Goal: Information Seeking & Learning: Learn about a topic

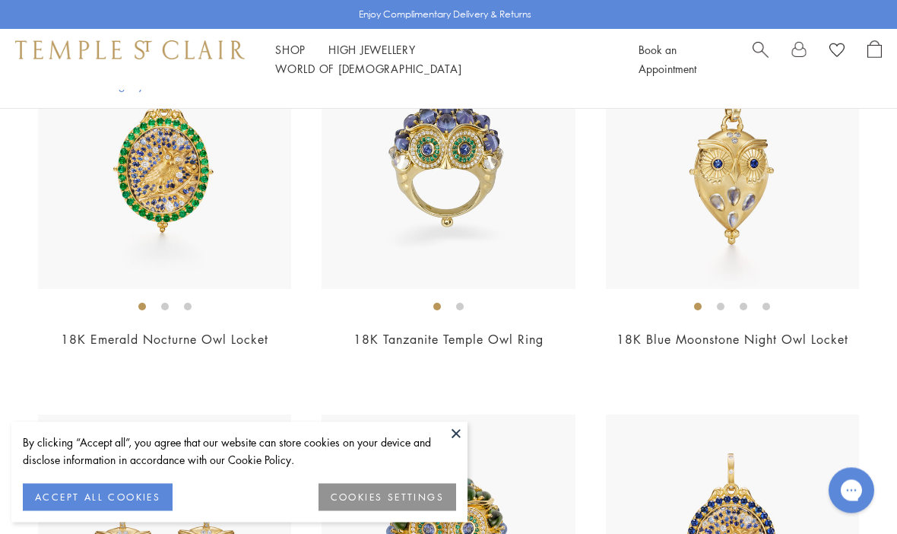
scroll to position [444, 0]
click at [117, 229] on img at bounding box center [164, 162] width 253 height 253
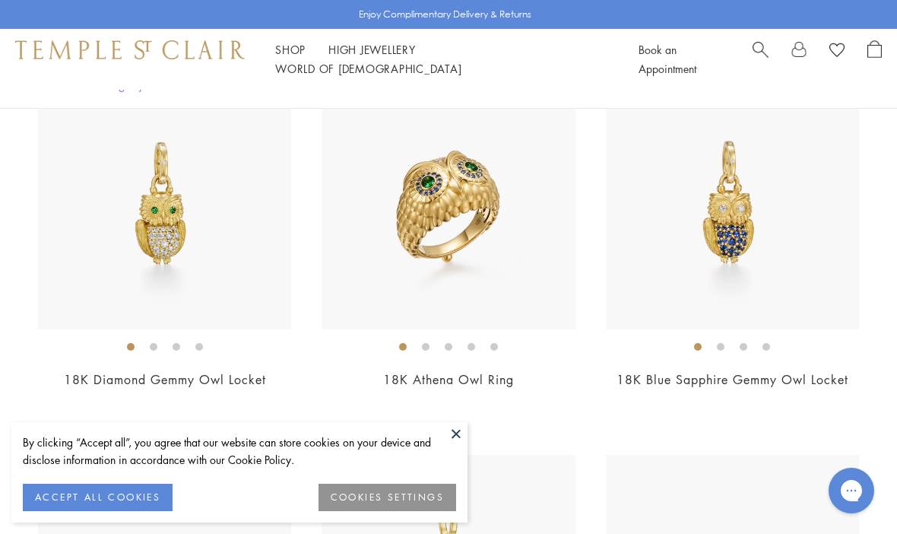
scroll to position [1567, 0]
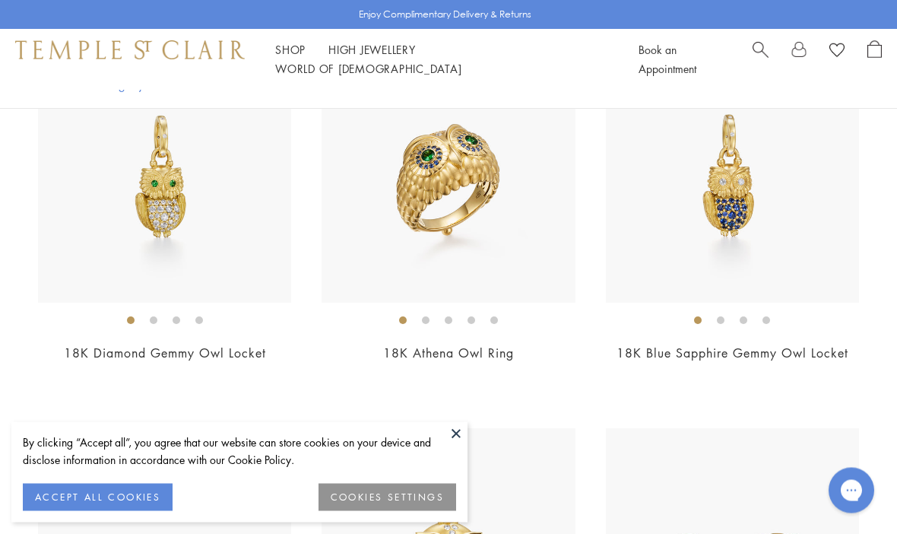
click at [259, 411] on div "New New New New New New New New New New" at bounding box center [448, 50] width 897 height 2274
click at [801, 376] on div "$8,000" at bounding box center [732, 374] width 253 height 17
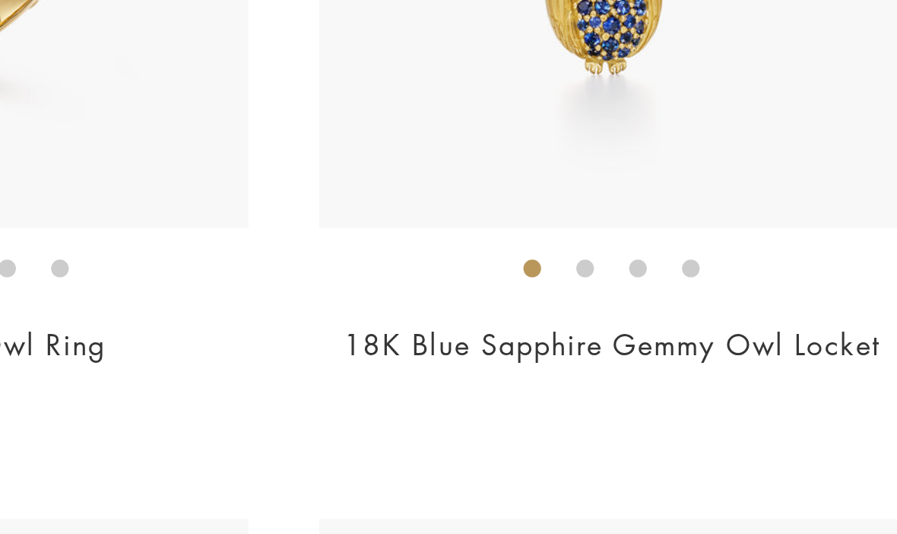
click at [287, 178] on div "New New New New New New New New New New" at bounding box center [448, 22] width 897 height 2274
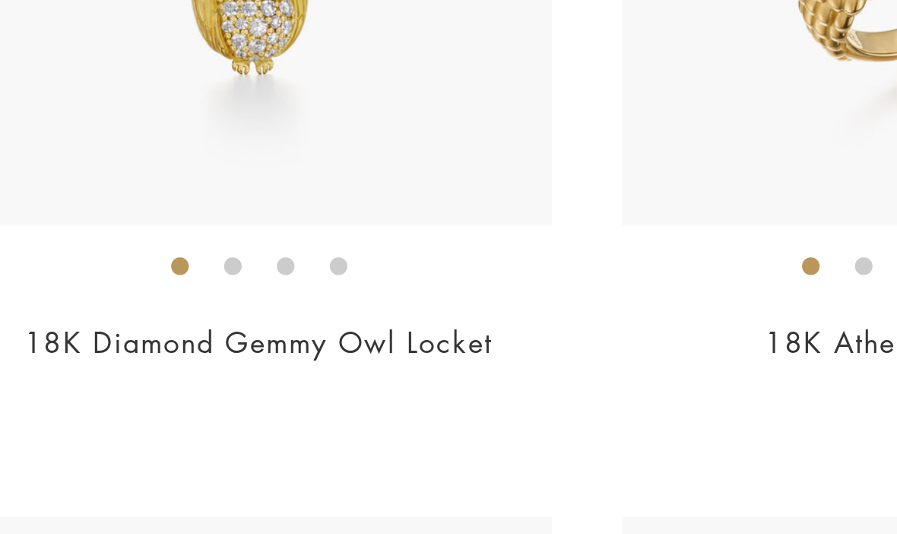
click at [136, 317] on link "18K Diamond Gemmy Owl Locket" at bounding box center [165, 325] width 202 height 17
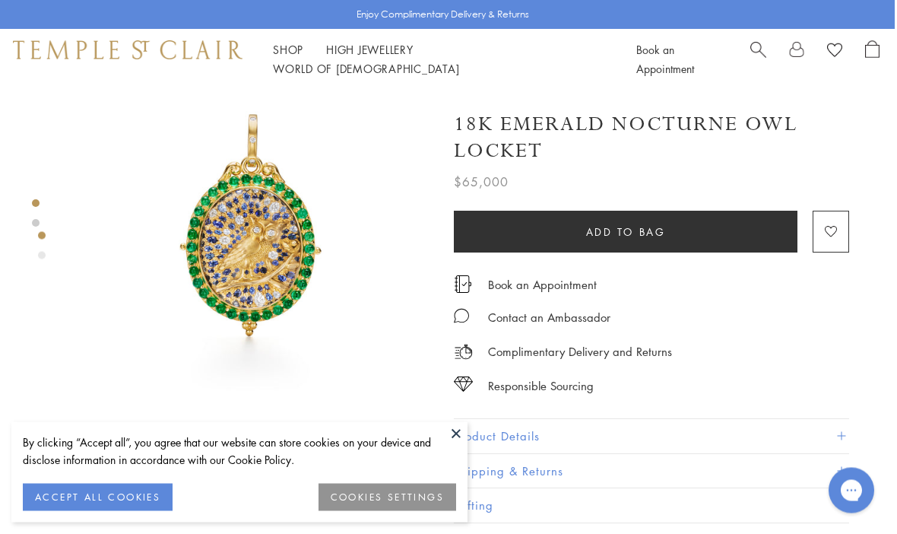
scroll to position [31, 2]
click at [772, 428] on button "Product Details" at bounding box center [651, 436] width 395 height 34
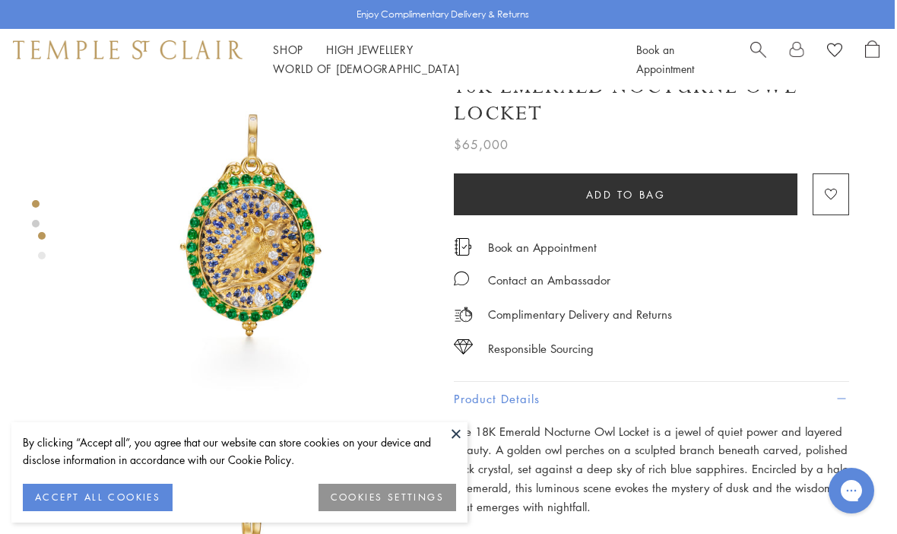
click at [452, 468] on div "By clicking “Accept all”, you agree that our website can store cookies on your …" at bounding box center [239, 450] width 433 height 35
click at [456, 445] on button at bounding box center [456, 433] width 23 height 23
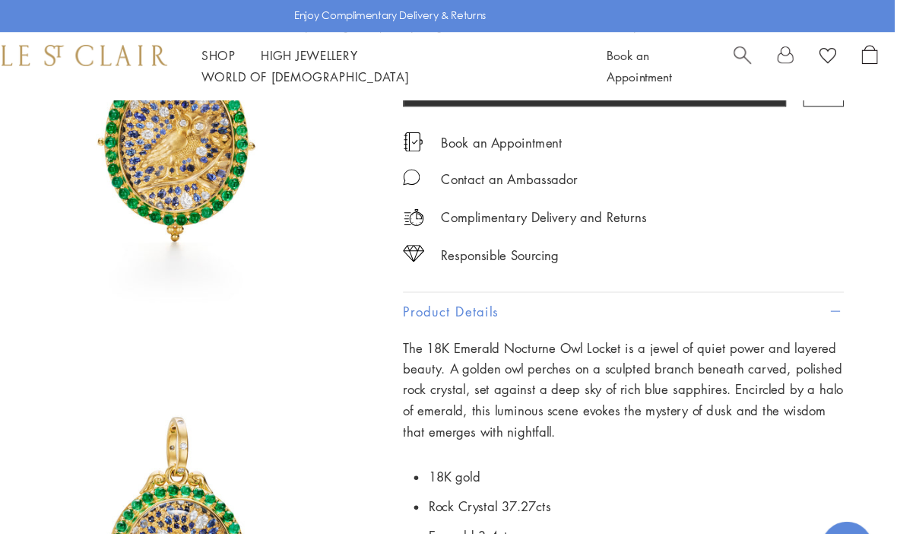
scroll to position [101, 3]
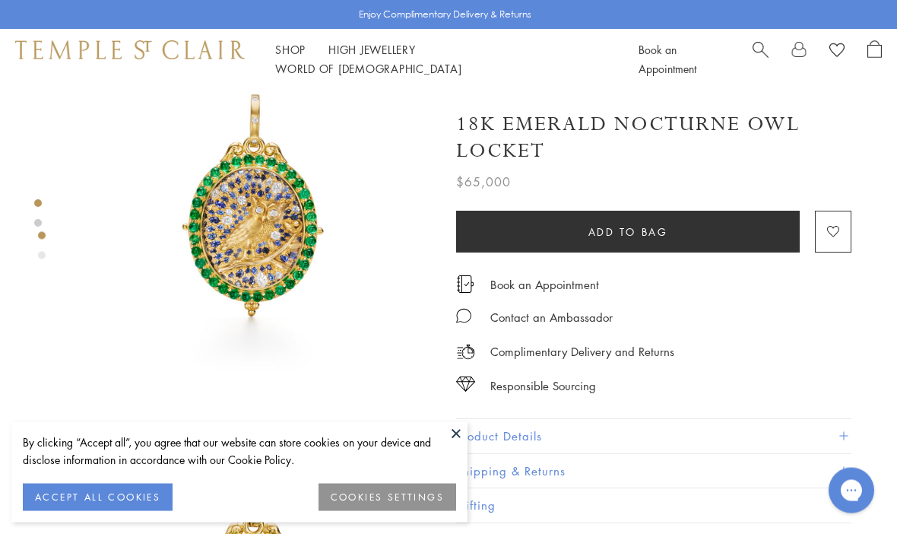
scroll to position [51, 0]
click at [140, 522] on div "By clicking “Accept all”, you agree that our website can store cookies on your …" at bounding box center [239, 472] width 456 height 100
click at [129, 511] on button "ACCEPT ALL COOKIES" at bounding box center [98, 497] width 150 height 27
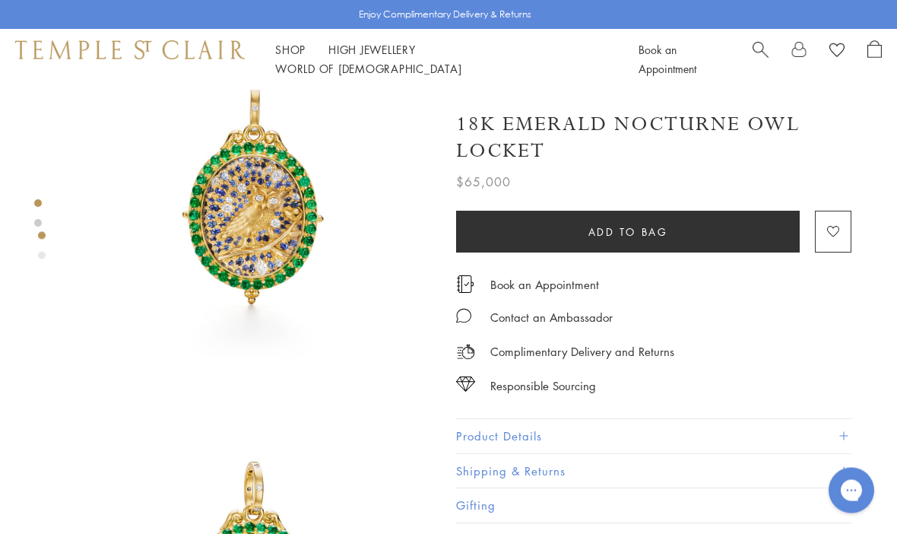
scroll to position [63, 0]
click at [584, 433] on button "Product Details" at bounding box center [653, 436] width 395 height 34
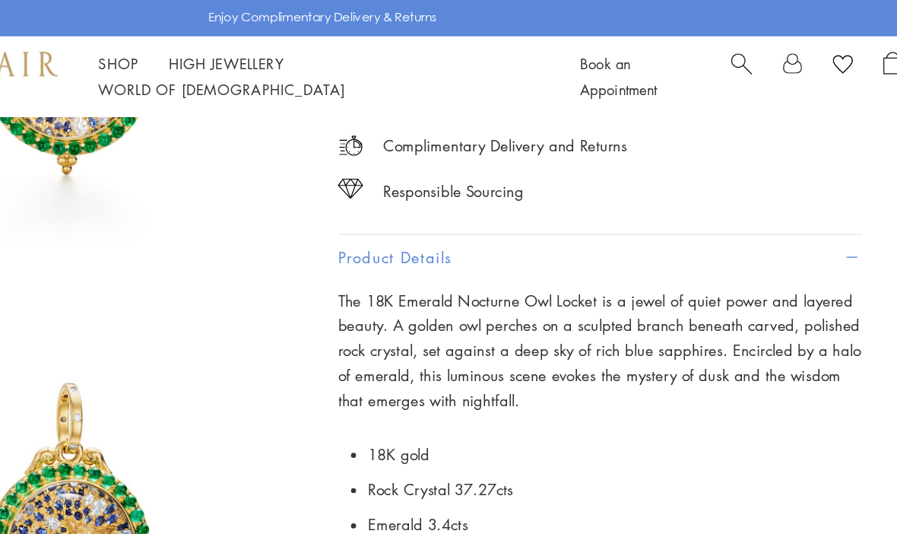
scroll to position [214, 3]
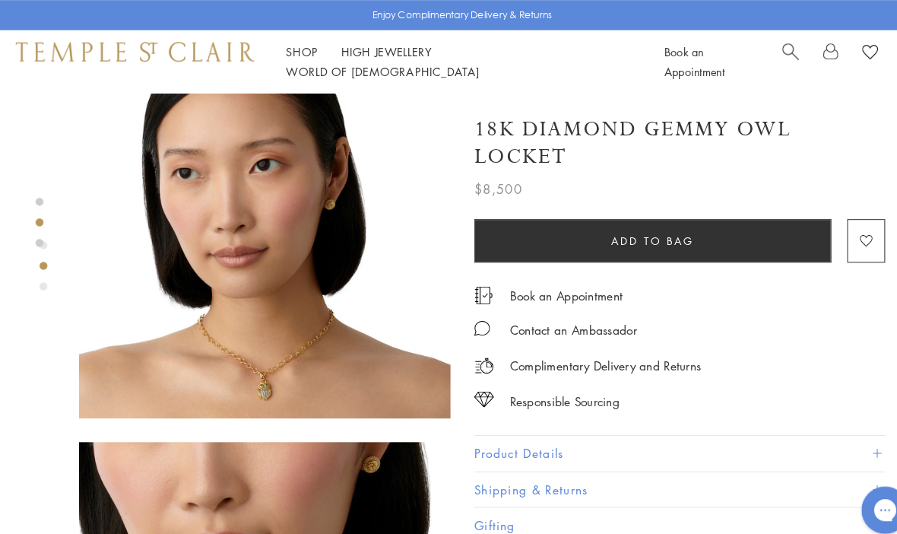
scroll to position [305, 0]
